Goal: Navigation & Orientation: Find specific page/section

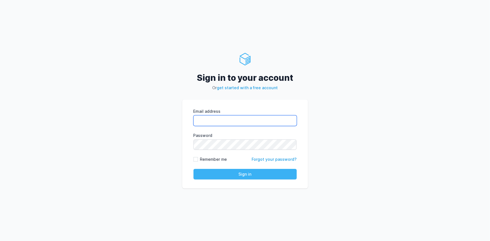
type input "[EMAIL_ADDRESS][PERSON_NAME][DOMAIN_NAME]"
click at [246, 174] on button "Sign in" at bounding box center [244, 174] width 103 height 11
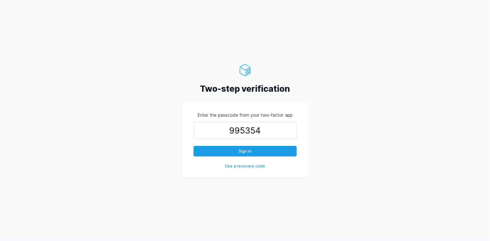
type input "995354"
click at [193, 146] on button "Sign in" at bounding box center [244, 151] width 103 height 11
click at [217, 146] on button "Sign in" at bounding box center [244, 151] width 103 height 11
click at [217, 150] on button "Sign in" at bounding box center [244, 151] width 103 height 11
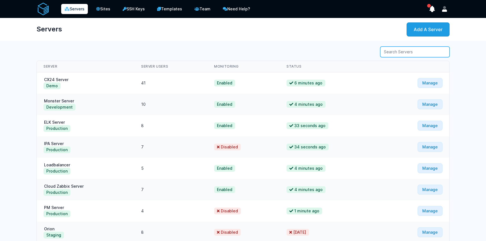
click at [390, 52] on input "Server Search" at bounding box center [414, 52] width 69 height 11
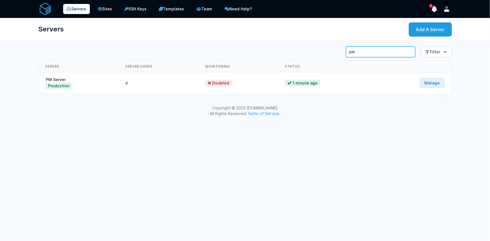
type input "p"
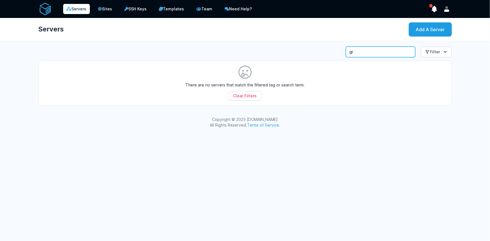
type input "g"
type input "pm"
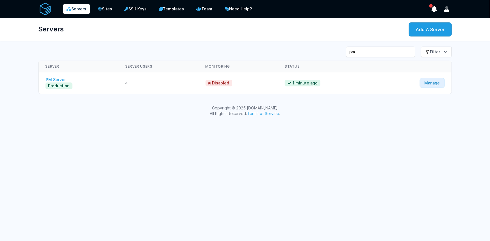
click at [54, 79] on link "PM Server" at bounding box center [55, 79] width 21 height 5
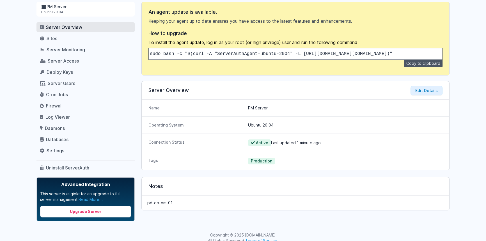
scroll to position [52, 0]
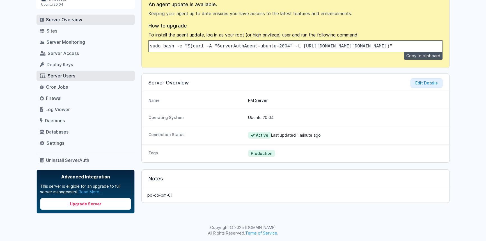
click at [70, 72] on link "Server Users" at bounding box center [85, 76] width 98 height 10
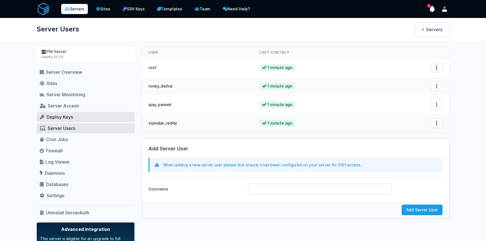
click at [60, 120] on span "Deploy Keys" at bounding box center [60, 117] width 26 height 6
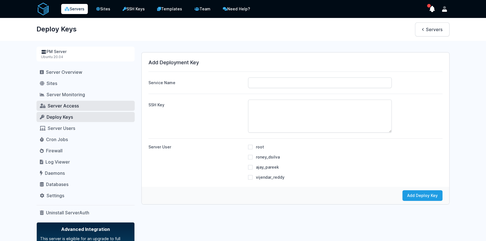
click at [60, 106] on span "Server Access" at bounding box center [63, 106] width 31 height 6
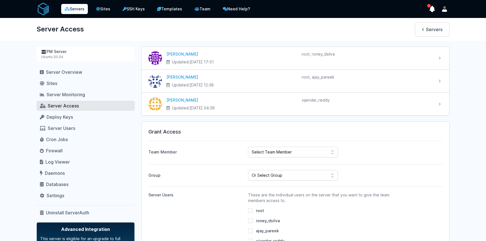
click at [52, 89] on nav "Server Overview Sites Server Monitoring Server Access Deploy Keys Server Users …" at bounding box center [85, 142] width 98 height 151
click at [51, 83] on span "Sites" at bounding box center [52, 84] width 11 height 6
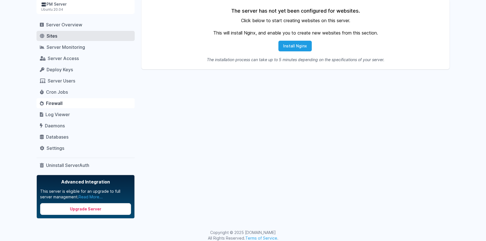
scroll to position [52, 0]
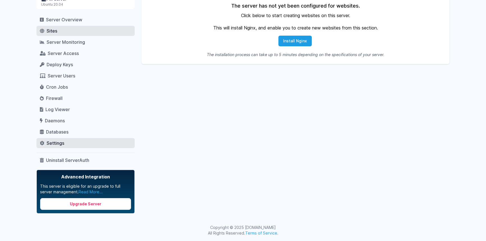
click at [57, 144] on span "Settings" at bounding box center [56, 143] width 18 height 6
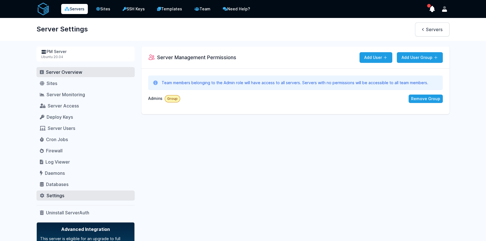
click at [52, 76] on link "Server Overview" at bounding box center [85, 72] width 98 height 10
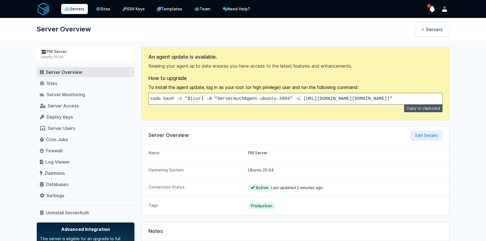
click at [68, 10] on icon at bounding box center [67, 9] width 5 height 4
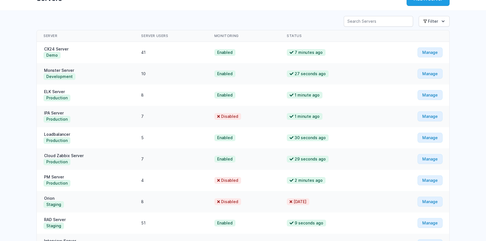
scroll to position [61, 0]
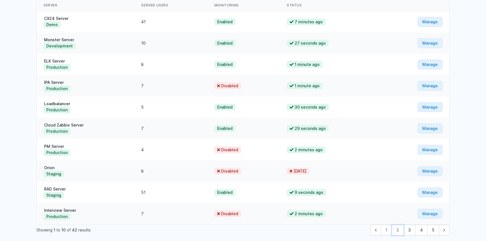
click at [397, 231] on button "2" at bounding box center [398, 230] width 12 height 11
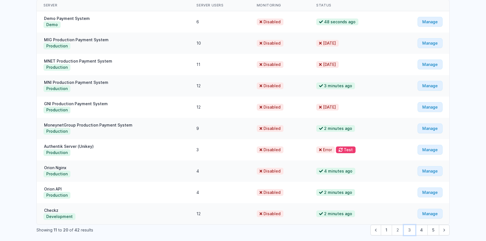
click at [409, 231] on button "3" at bounding box center [410, 230] width 12 height 11
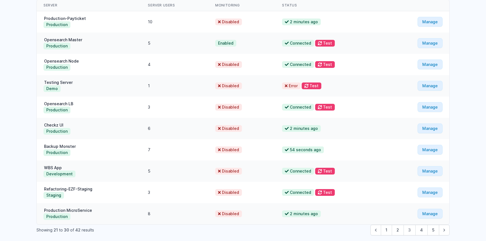
click at [409, 231] on span "3" at bounding box center [410, 230] width 12 height 11
click at [419, 230] on button "4" at bounding box center [421, 230] width 12 height 11
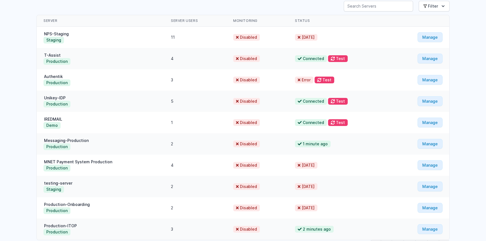
scroll to position [83, 0]
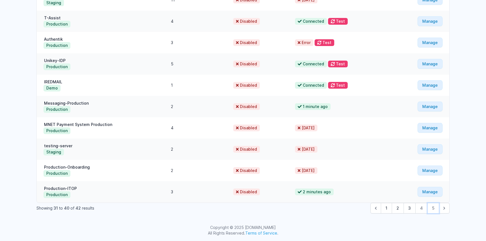
click at [432, 211] on button "5" at bounding box center [433, 208] width 12 height 11
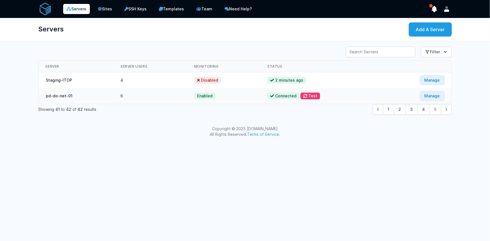
click at [428, 10] on div "Show Notifications Notifications Unread Notifications Setup Complete We have fi…" at bounding box center [436, 9] width 29 height 10
click at [432, 11] on icon "show notifications" at bounding box center [433, 9] width 5 height 6
